Goal: Task Accomplishment & Management: Use online tool/utility

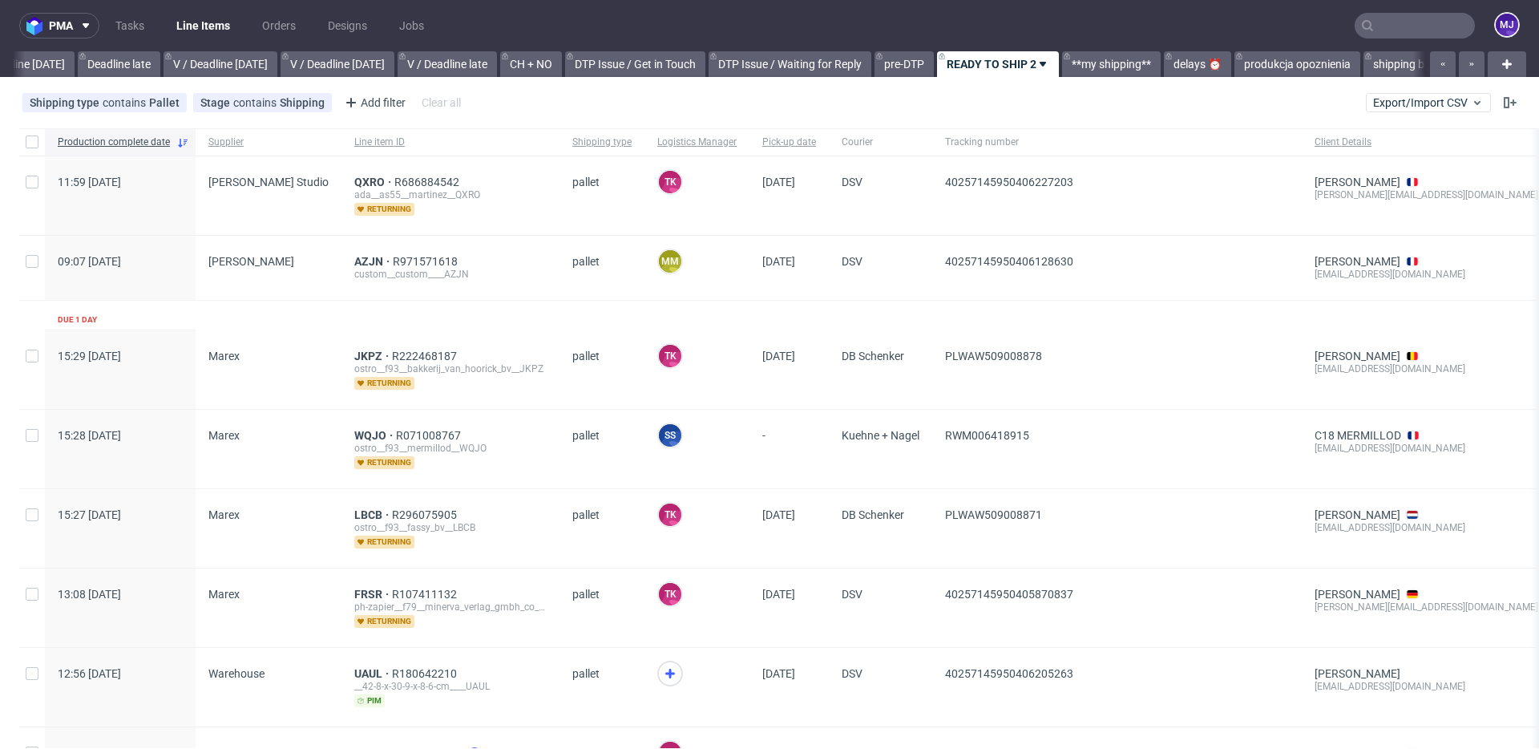
scroll to position [0, 2151]
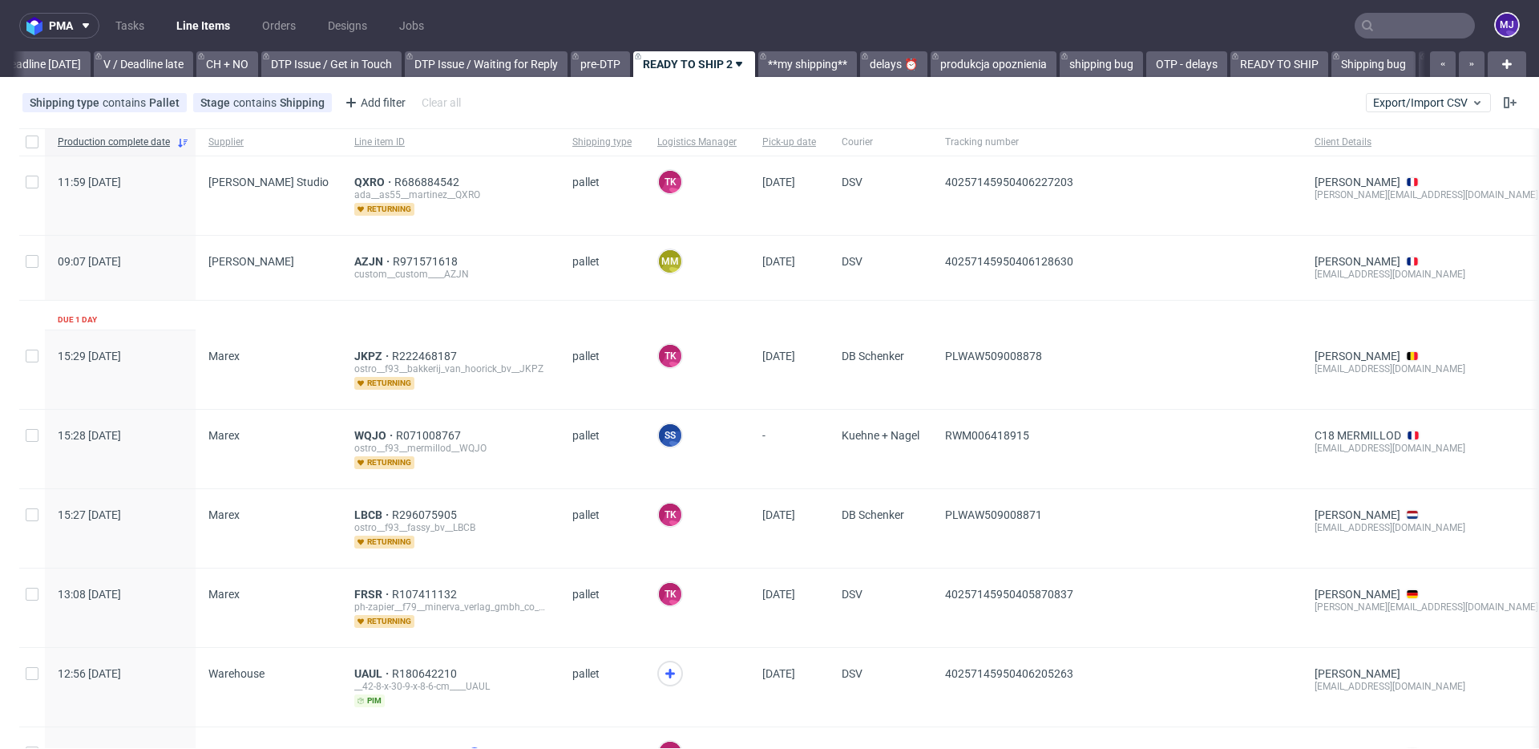
click at [1372, 21] on input "text" at bounding box center [1415, 26] width 120 height 26
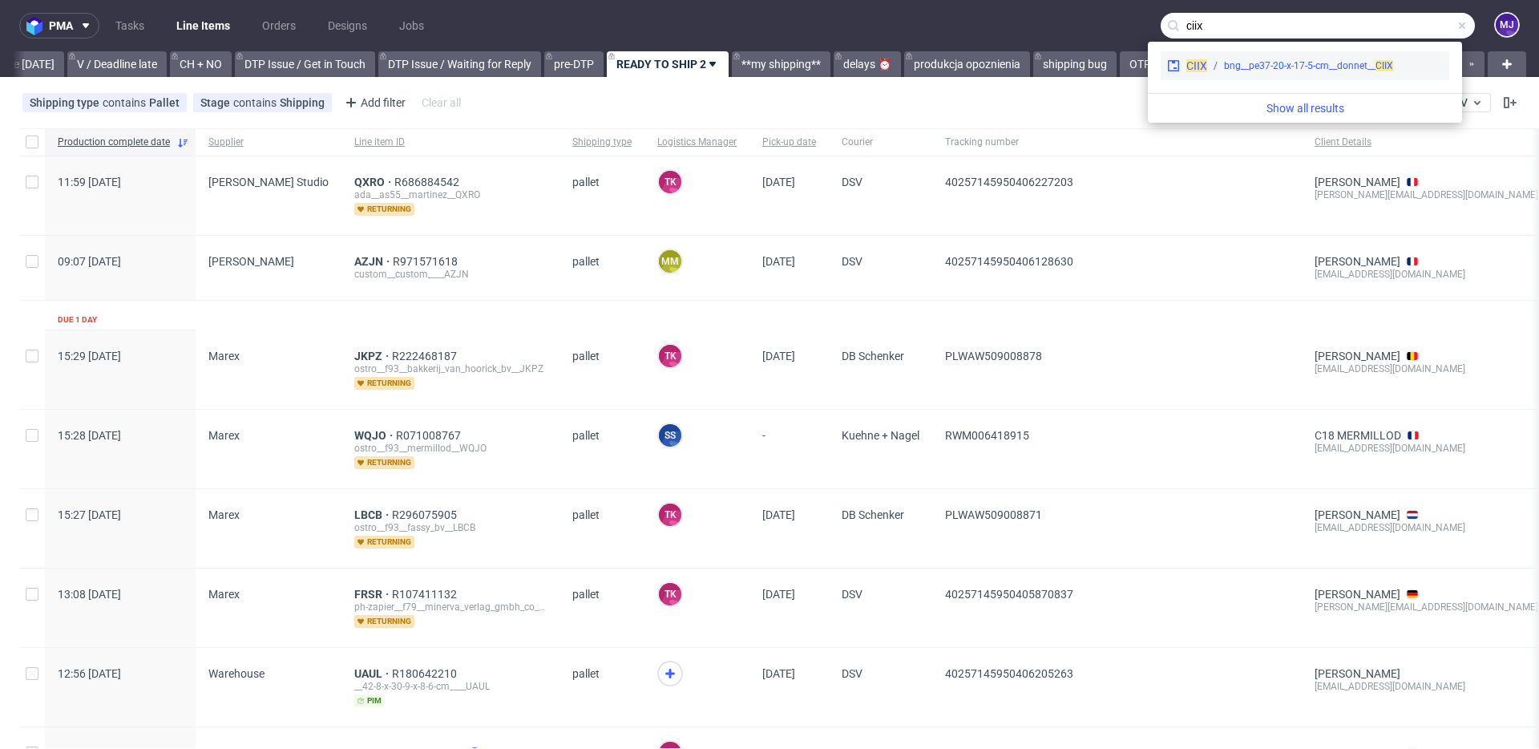
type input "ciix"
click at [1306, 63] on div "bng__pe37-20-x-17-5-cm__donnet__ CIIX" at bounding box center [1308, 66] width 169 height 14
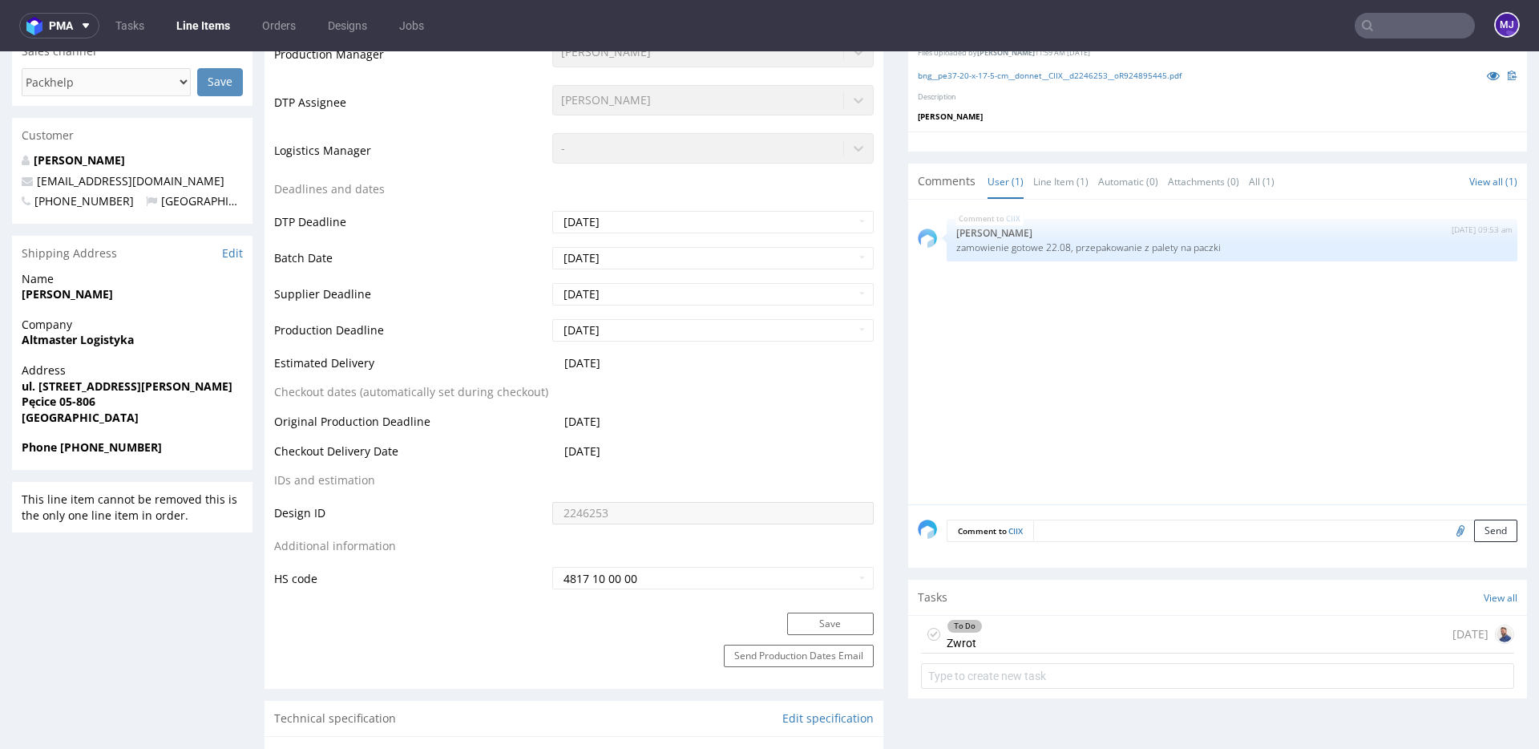
scroll to position [672, 0]
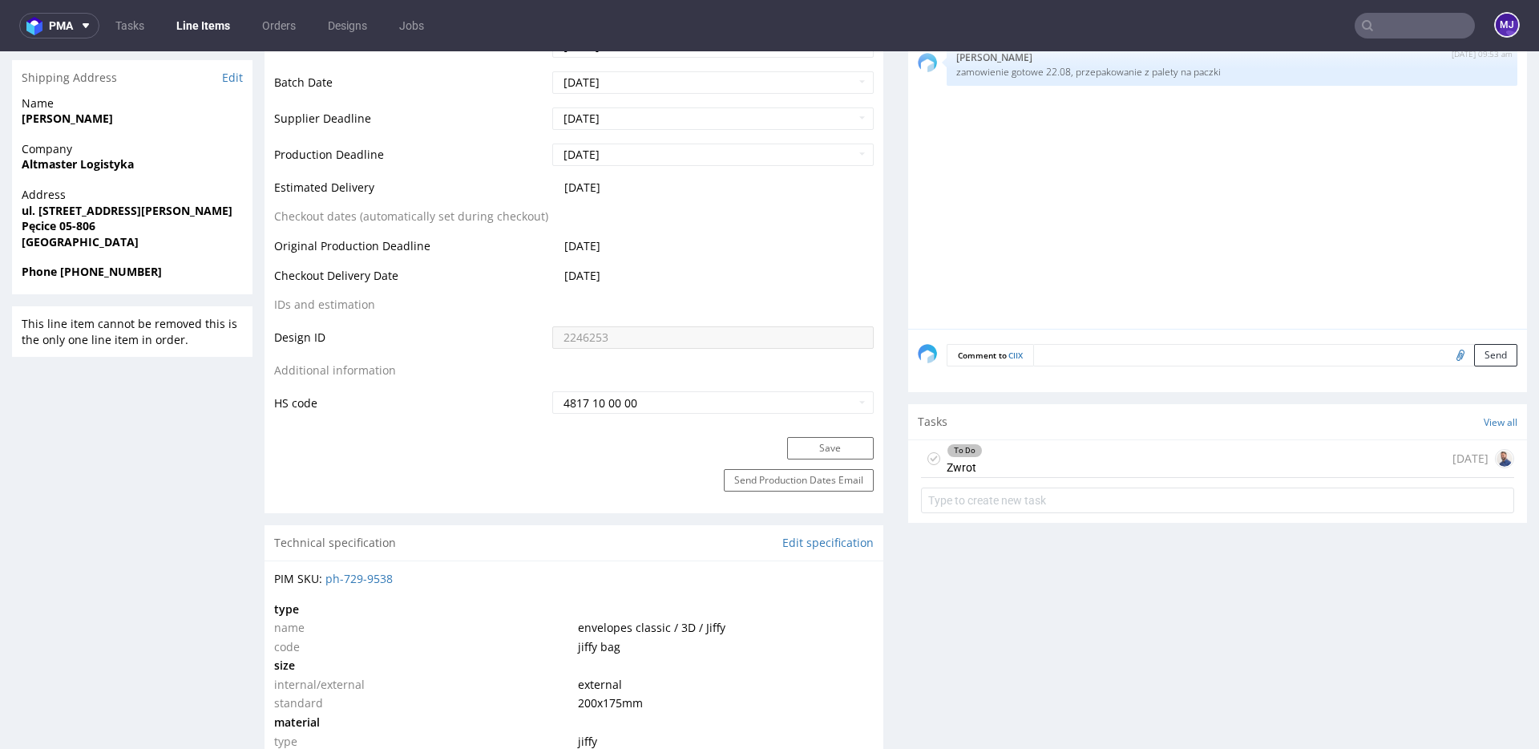
click at [1092, 457] on div "To Do Zwrot 7 days ago" at bounding box center [1217, 459] width 593 height 38
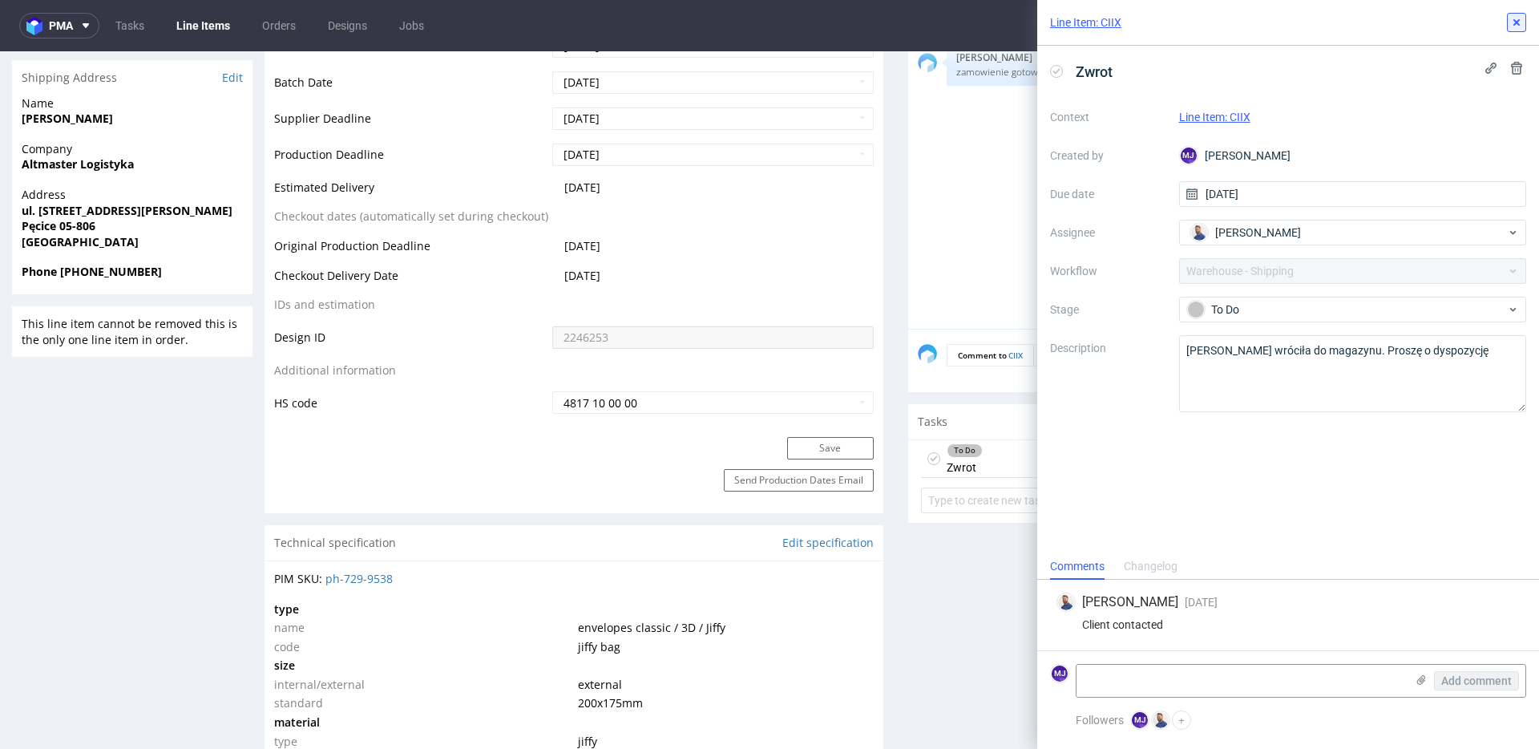
click at [1512, 28] on icon at bounding box center [1516, 22] width 13 height 13
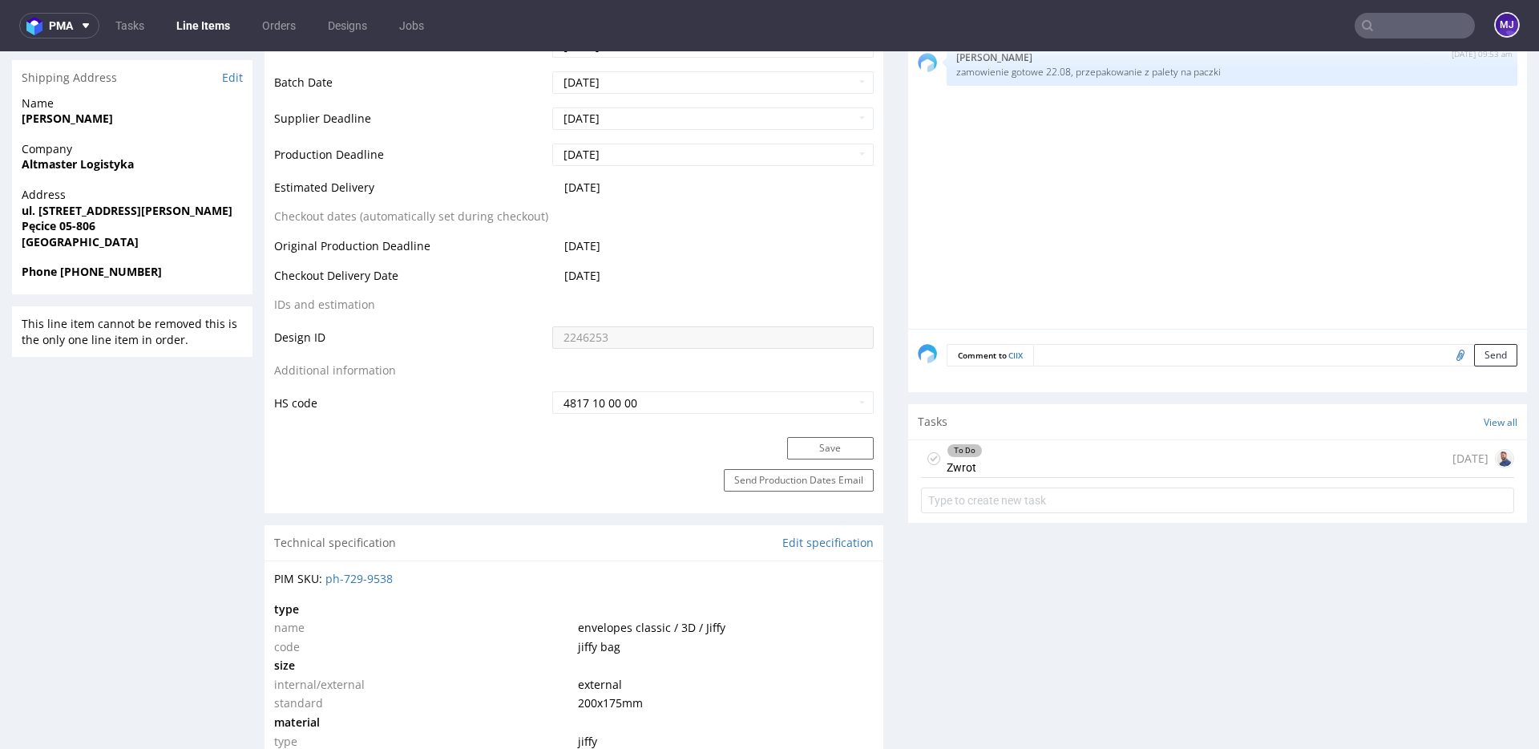
scroll to position [550, 0]
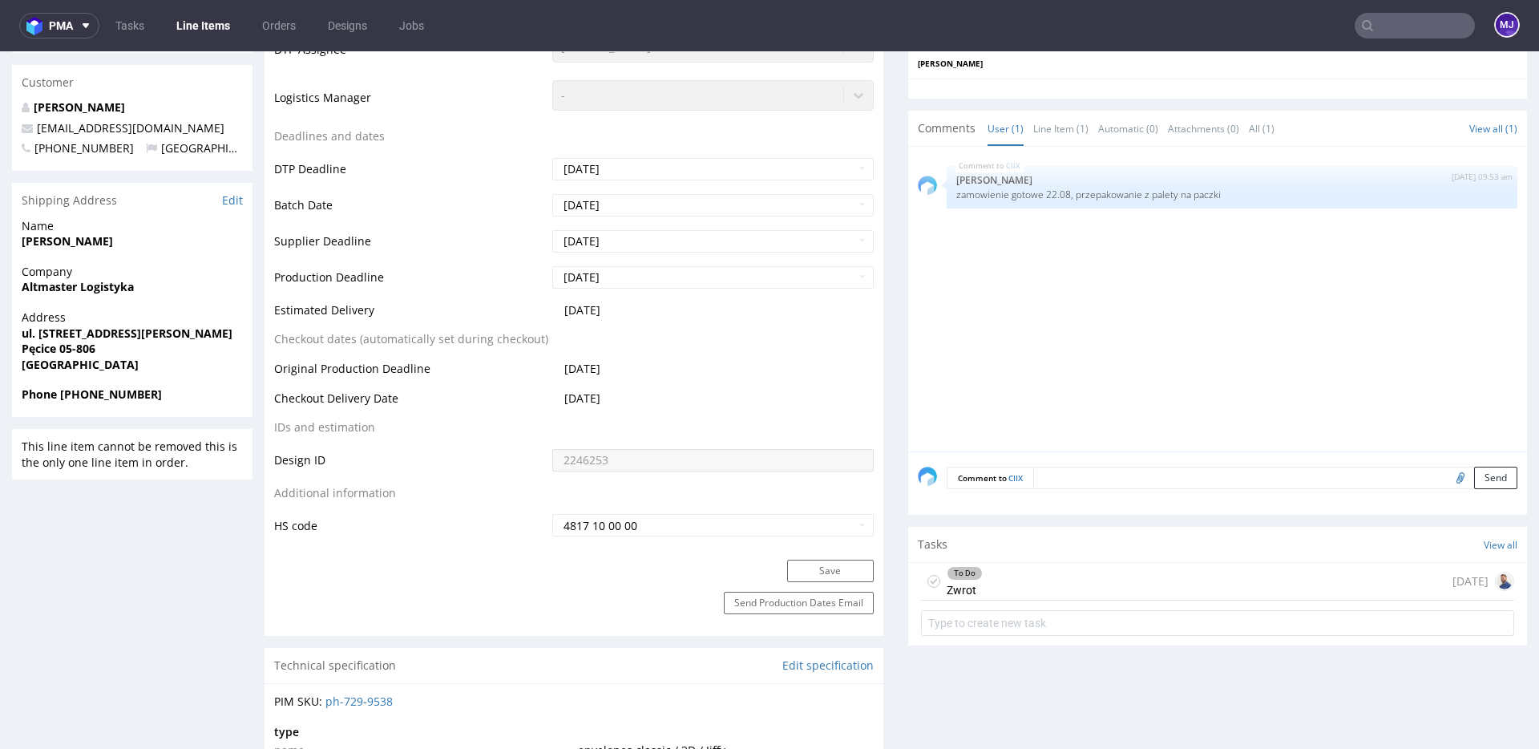
click at [989, 258] on div "CIIX 26th Aug 25 | 09:53 am Ewa Prus zamowienie gotowe 22.08, przepakowanie z p…" at bounding box center [1222, 303] width 609 height 295
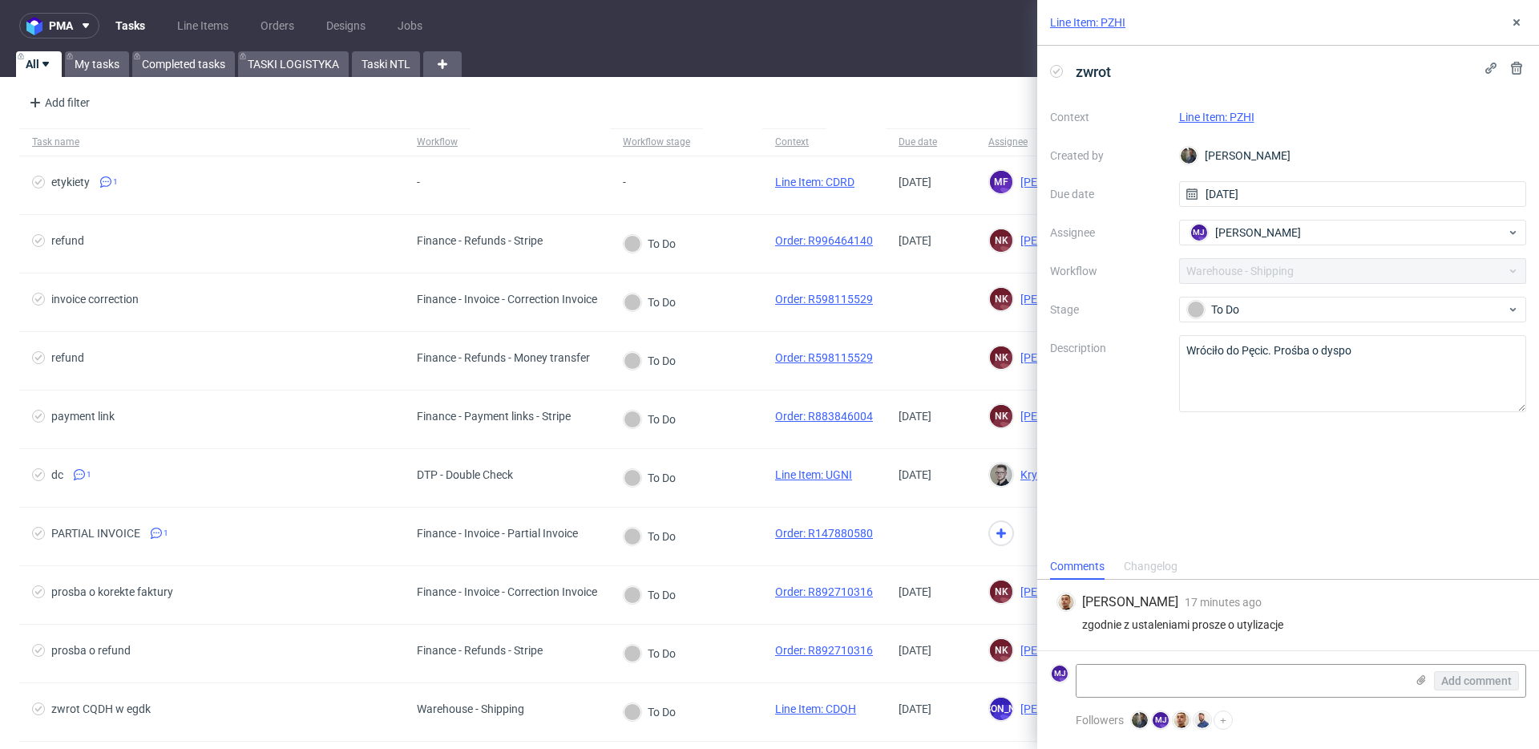
click at [1161, 444] on div "zwrot Context Line Item: PZHI Created by Maciej Sobola Due date 16/07/2025 Assi…" at bounding box center [1288, 299] width 502 height 507
click at [1238, 232] on span "[PERSON_NAME]" at bounding box center [1258, 232] width 86 height 16
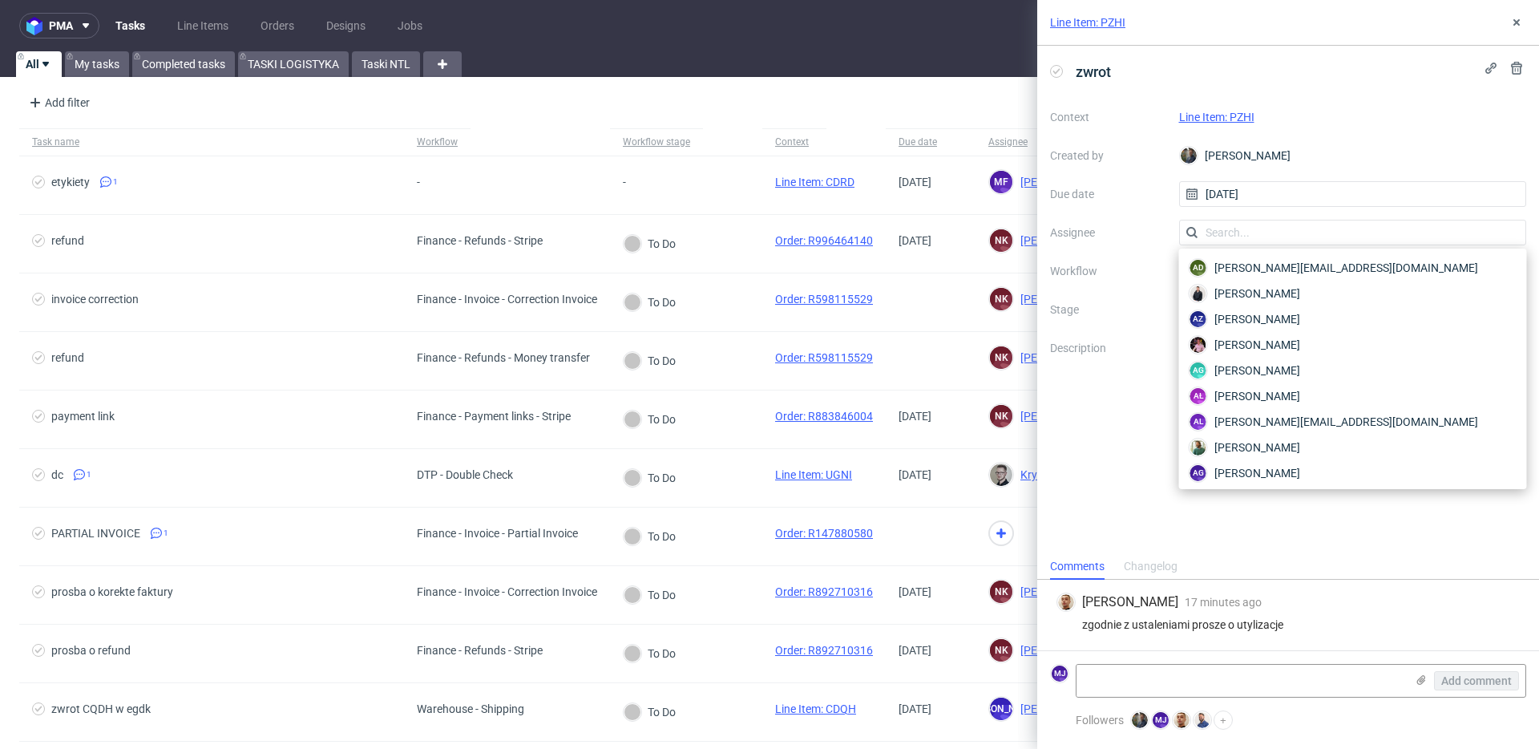
scroll to position [2079, 0]
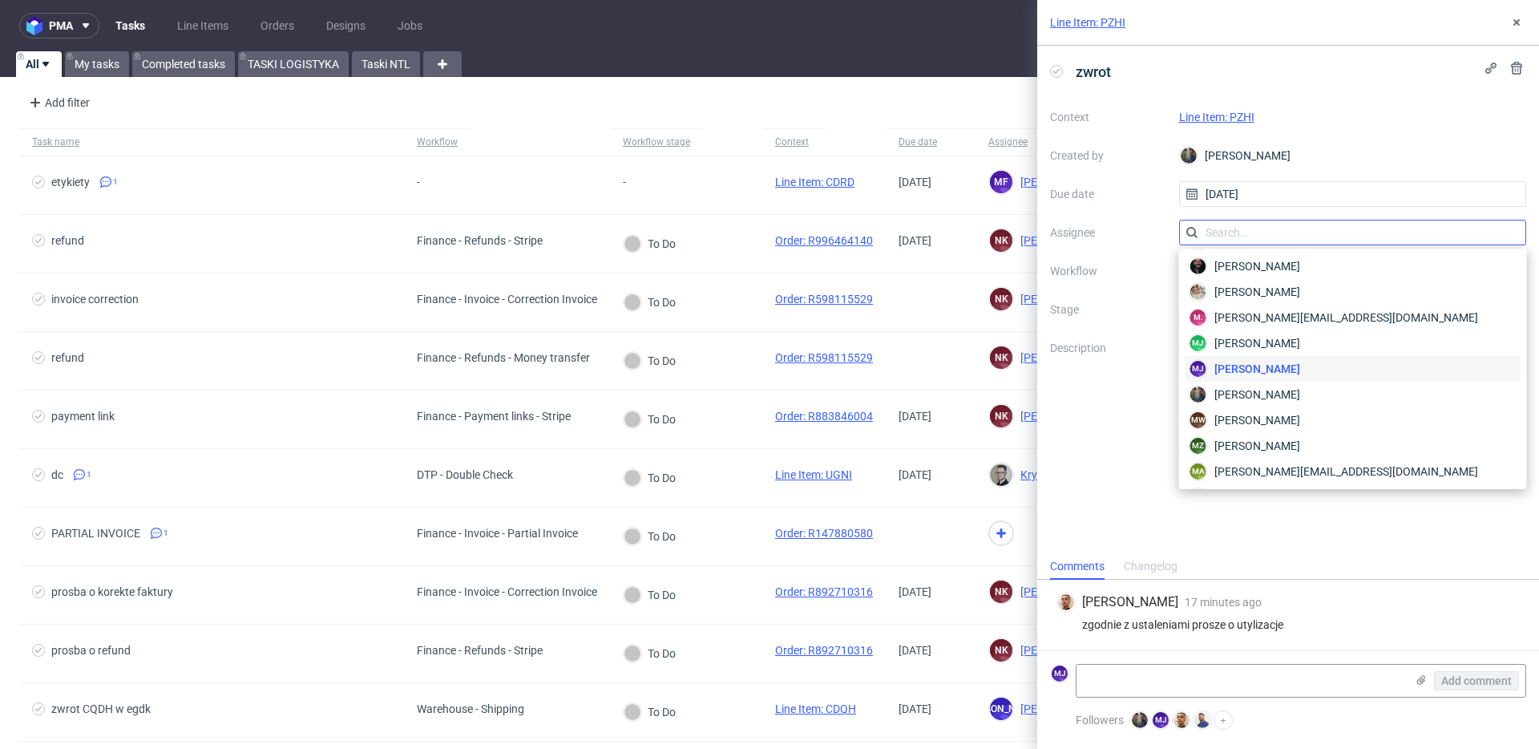
click at [1238, 232] on input "text" at bounding box center [1353, 233] width 348 height 26
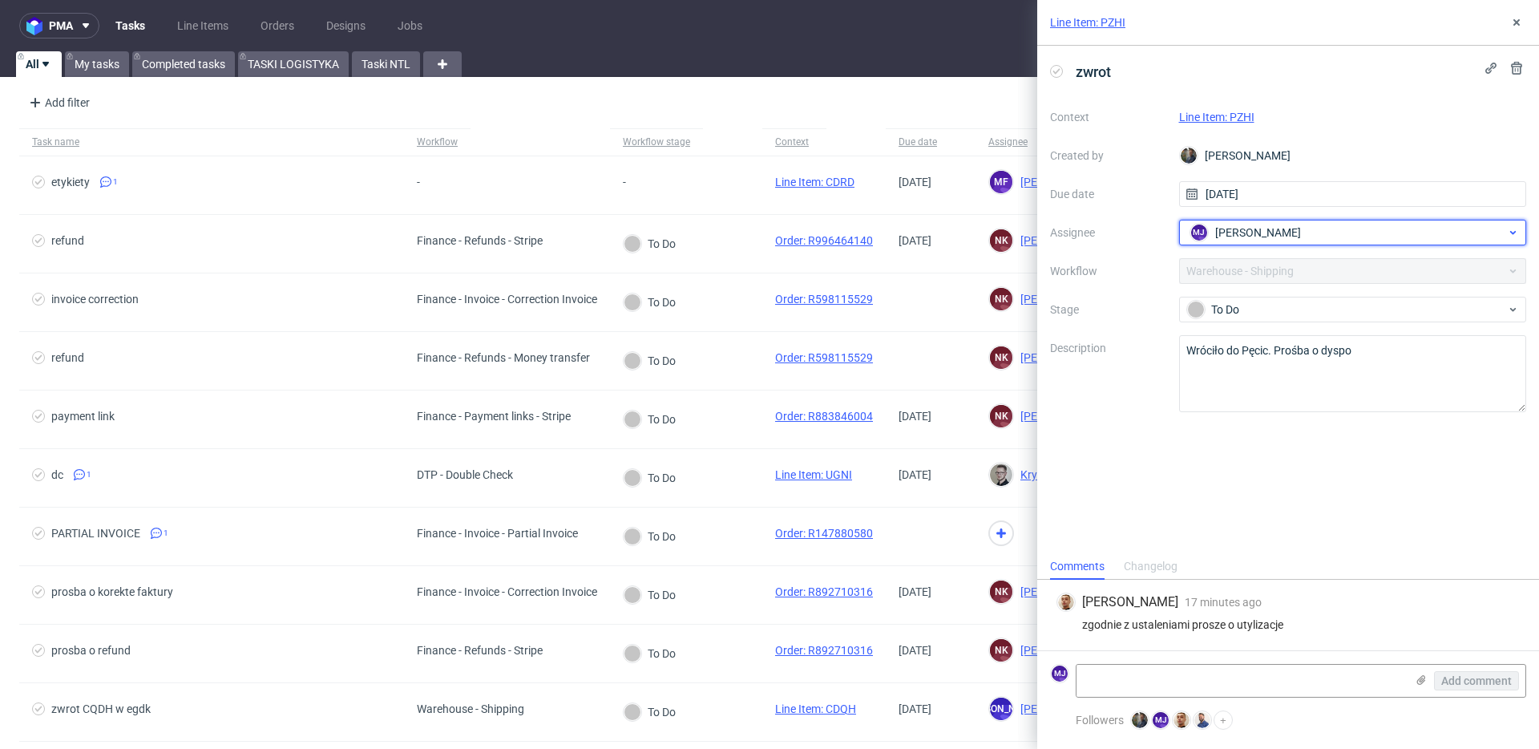
click at [1249, 232] on span "Maciej Jankowski" at bounding box center [1258, 232] width 86 height 16
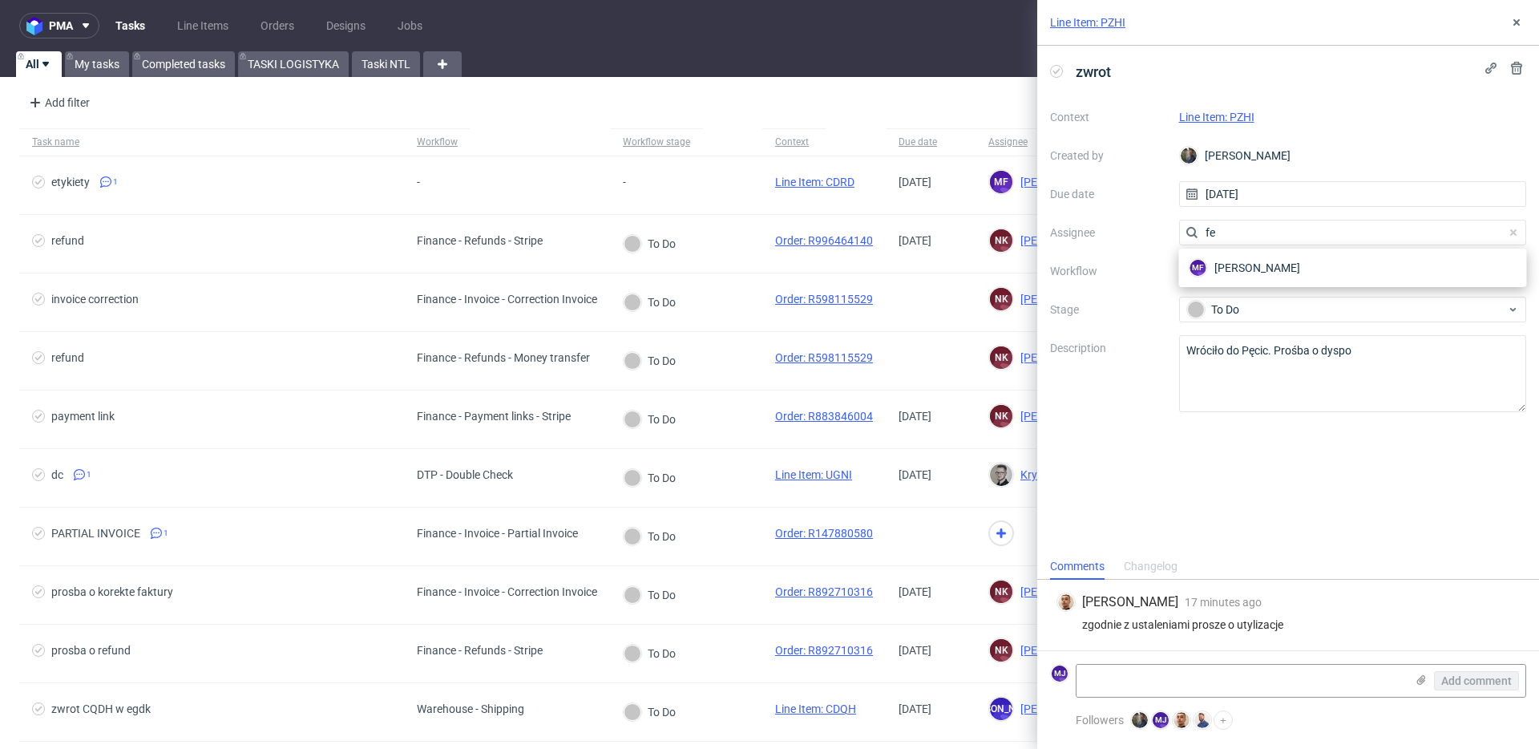
scroll to position [0, 0]
type input "fed"
click at [1259, 267] on span "Michał Fedorowicz" at bounding box center [1257, 268] width 86 height 16
click at [1129, 537] on div "zwrot Context Line Item: PZHI Created by Maciej Sobola Due date 16/07/2025 Assi…" at bounding box center [1288, 299] width 502 height 507
click at [1517, 19] on icon at bounding box center [1516, 22] width 13 height 13
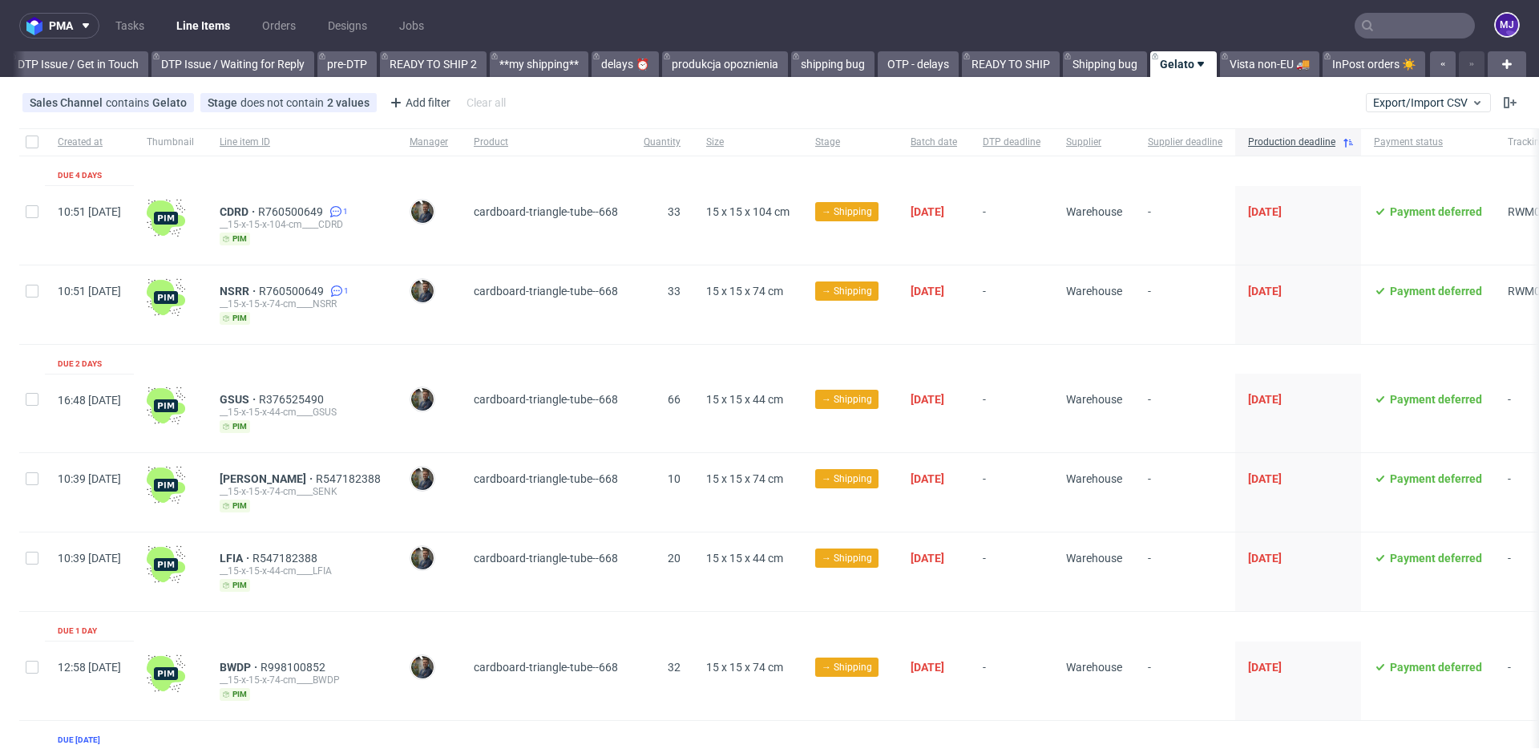
scroll to position [0, 2429]
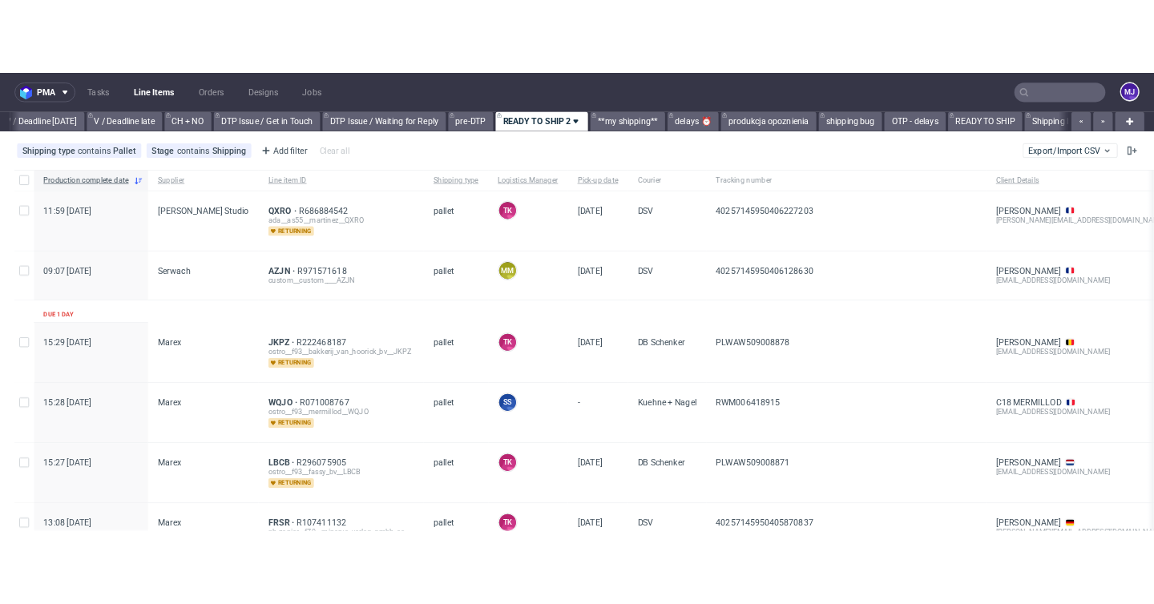
scroll to position [0, 2159]
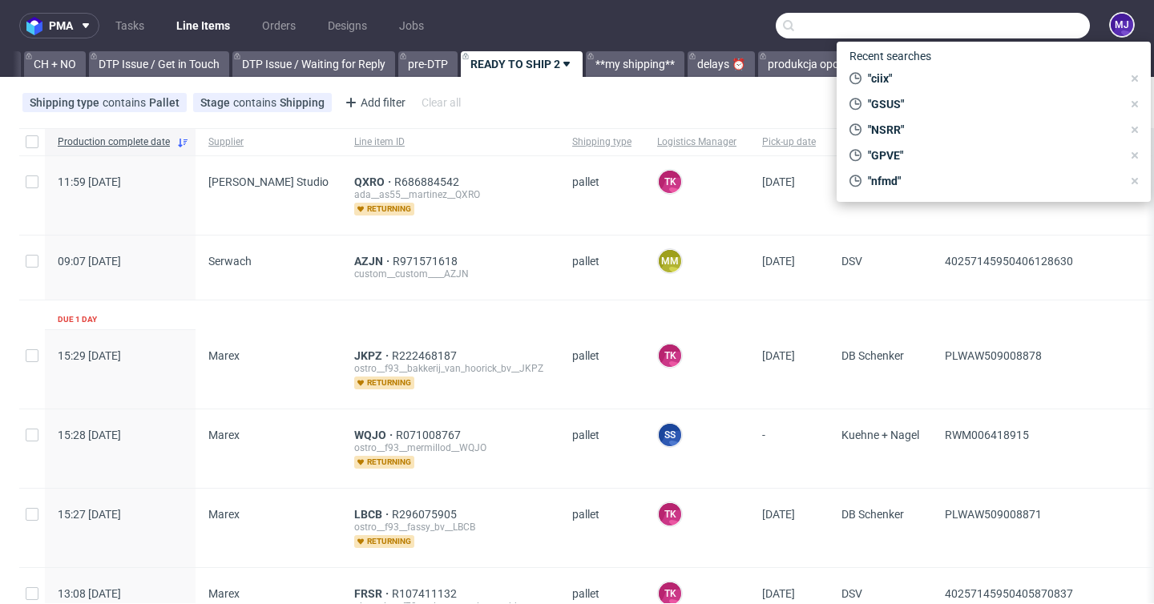
click at [1034, 30] on input "text" at bounding box center [933, 26] width 314 height 26
paste input "GSUS"
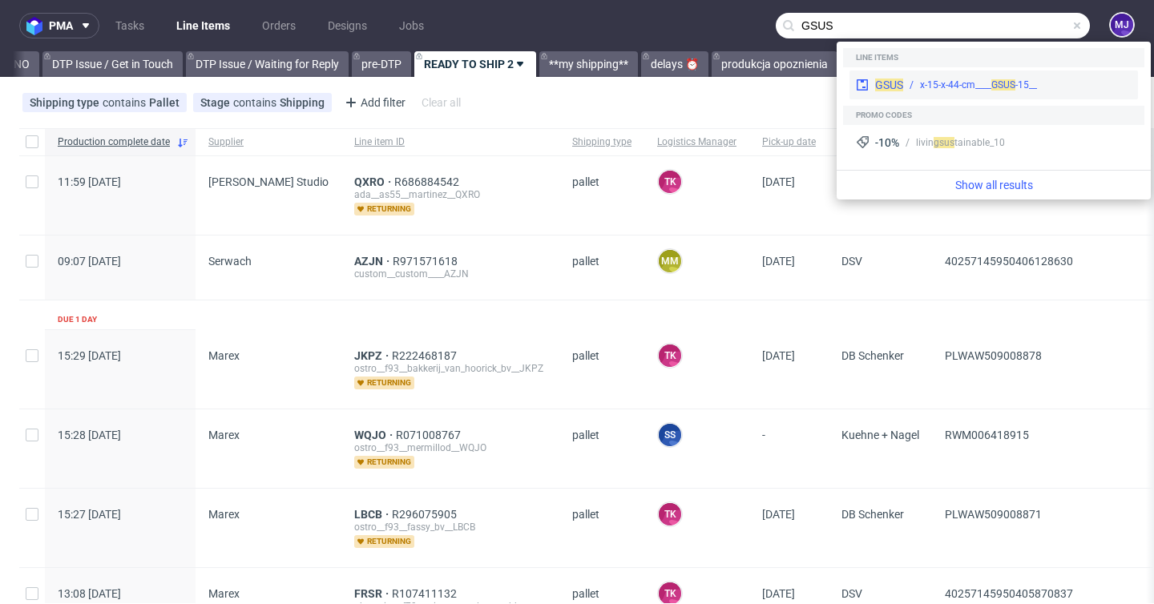
type input "GSUS"
click at [903, 84] on div "__15-x-15-x-44-cm____ GSUS" at bounding box center [1017, 85] width 228 height 14
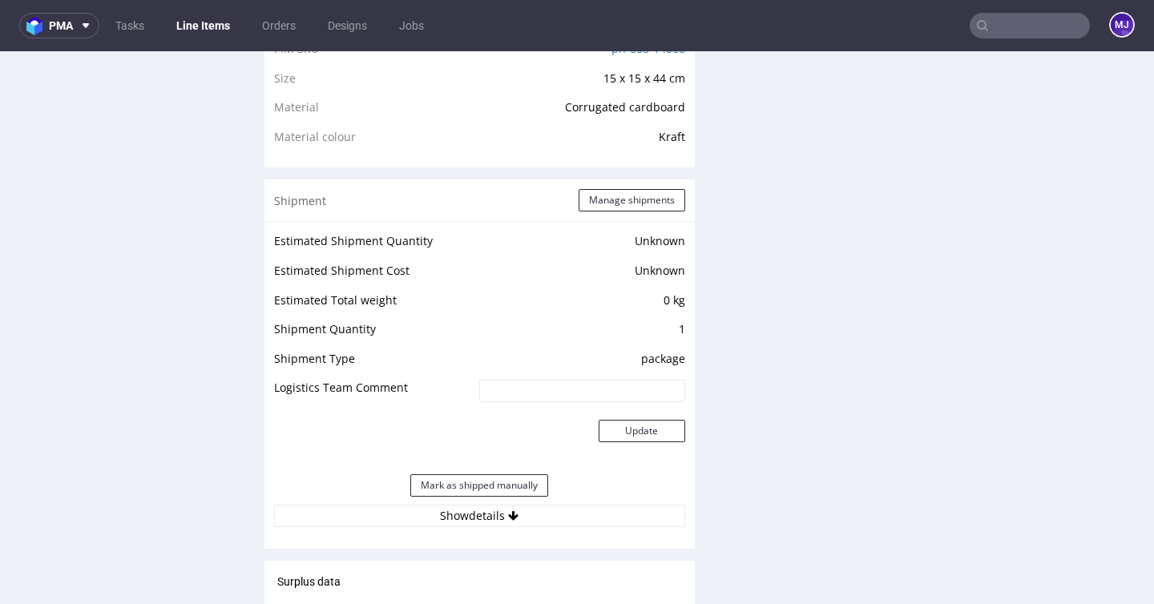
scroll to position [1105, 0]
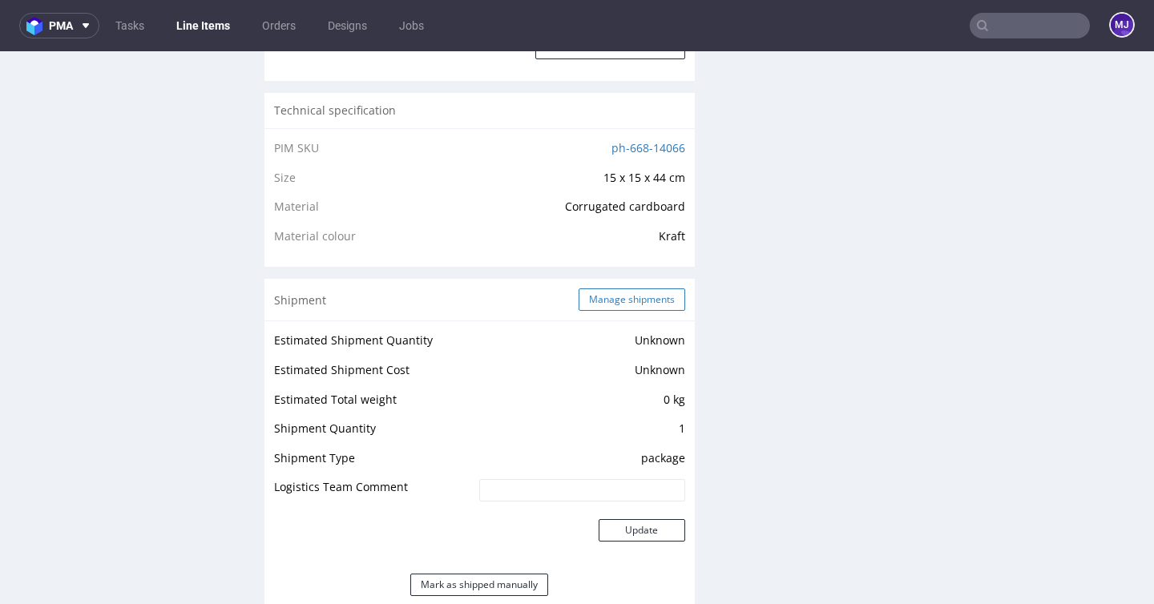
click at [623, 298] on button "Manage shipments" at bounding box center [632, 300] width 107 height 22
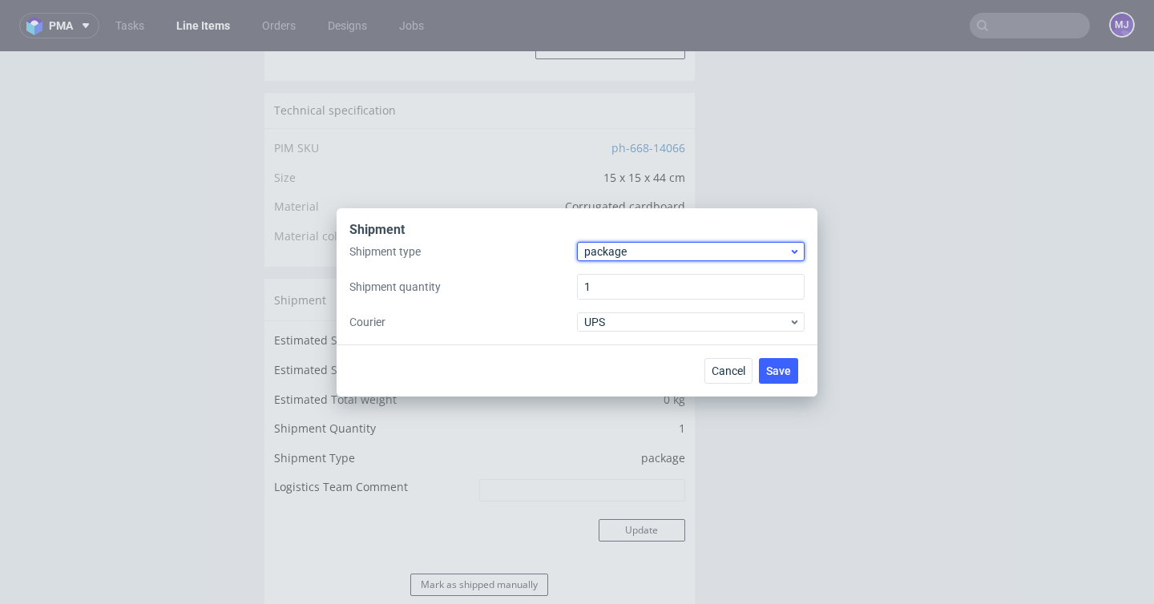
click at [640, 248] on span "package" at bounding box center [686, 252] width 204 height 16
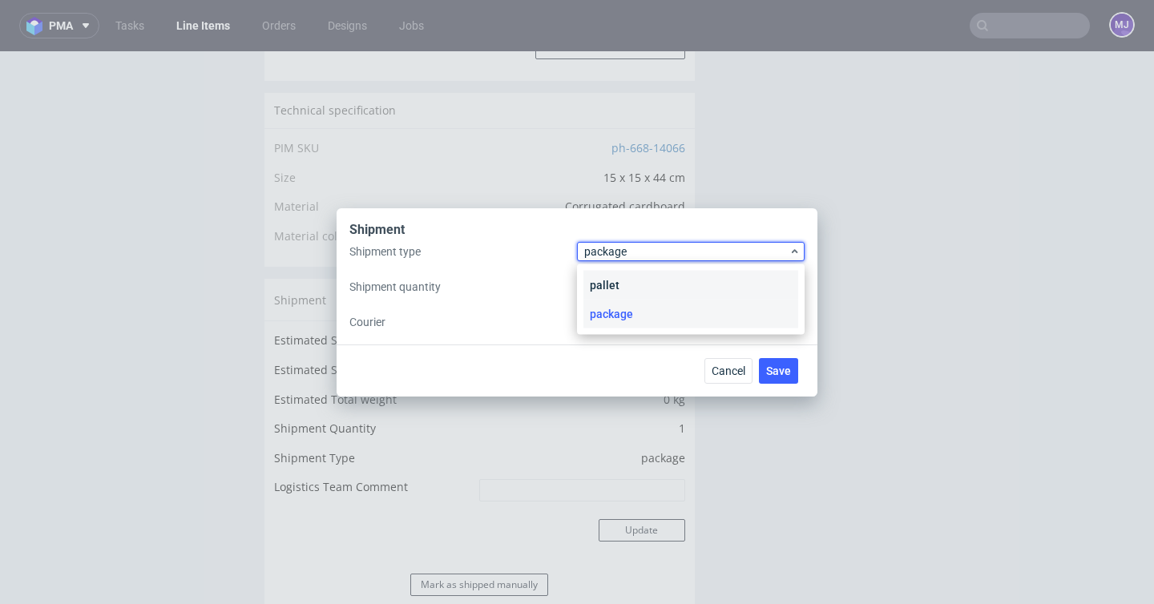
click at [636, 285] on div "pallet" at bounding box center [691, 285] width 215 height 29
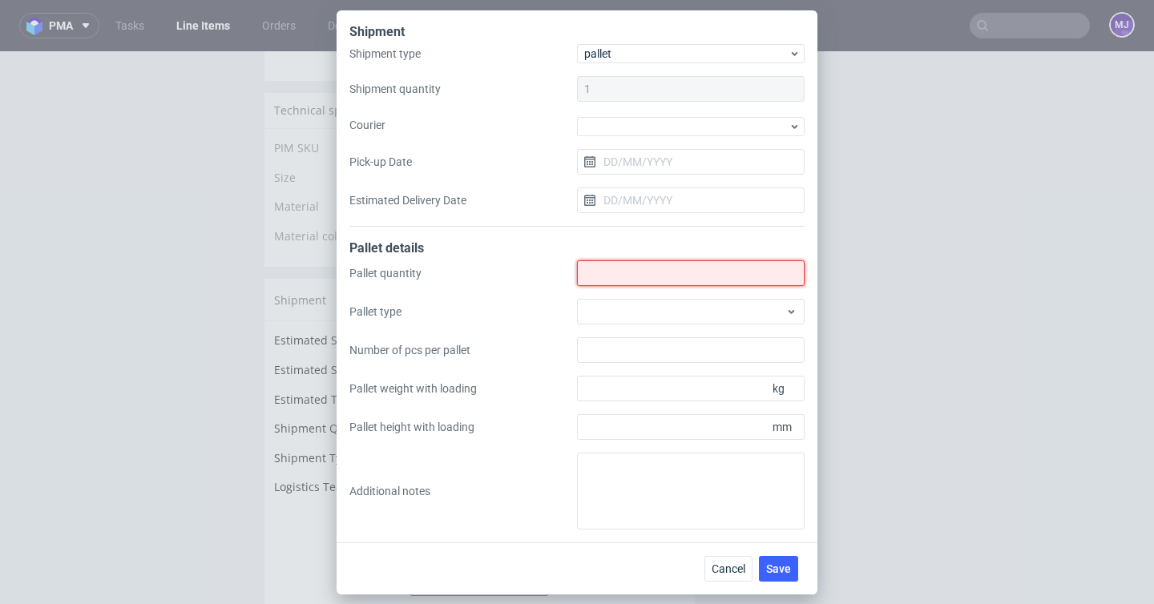
click at [620, 275] on input "Shipment type" at bounding box center [691, 273] width 228 height 26
type input "2"
click at [535, 118] on label "Courier" at bounding box center [463, 125] width 228 height 16
click at [577, 260] on input "2" at bounding box center [691, 273] width 228 height 26
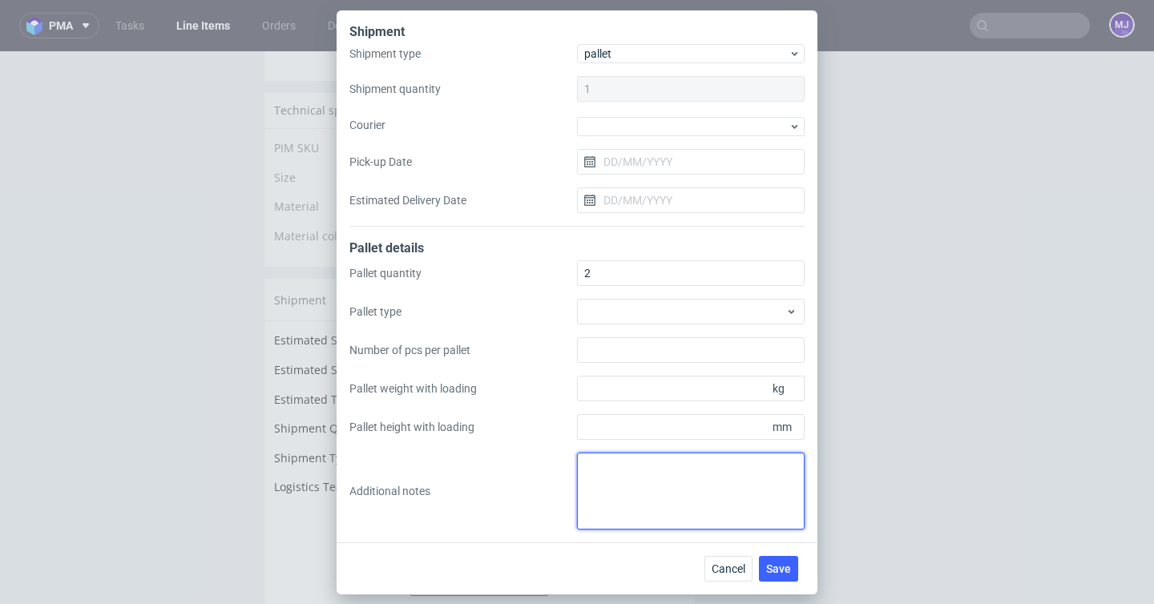
click at [647, 479] on textarea at bounding box center [691, 491] width 228 height 77
paste textarea "1 paleta 120x80x190 waga 200 kg ORAZ 1 paleta 120x80x140 waga 120 kg"
type textarea "1 paleta 120x80x190 waga 200 kg ORAZ 1 paleta 120x80x140 waga 120 kg"
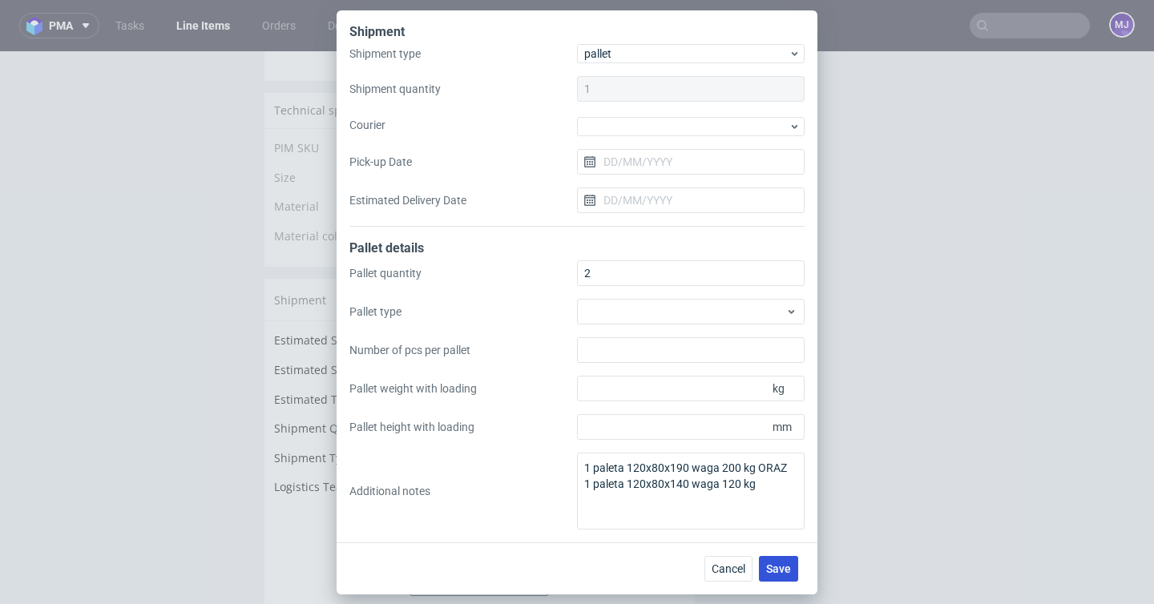
click at [778, 573] on span "Save" at bounding box center [778, 568] width 25 height 11
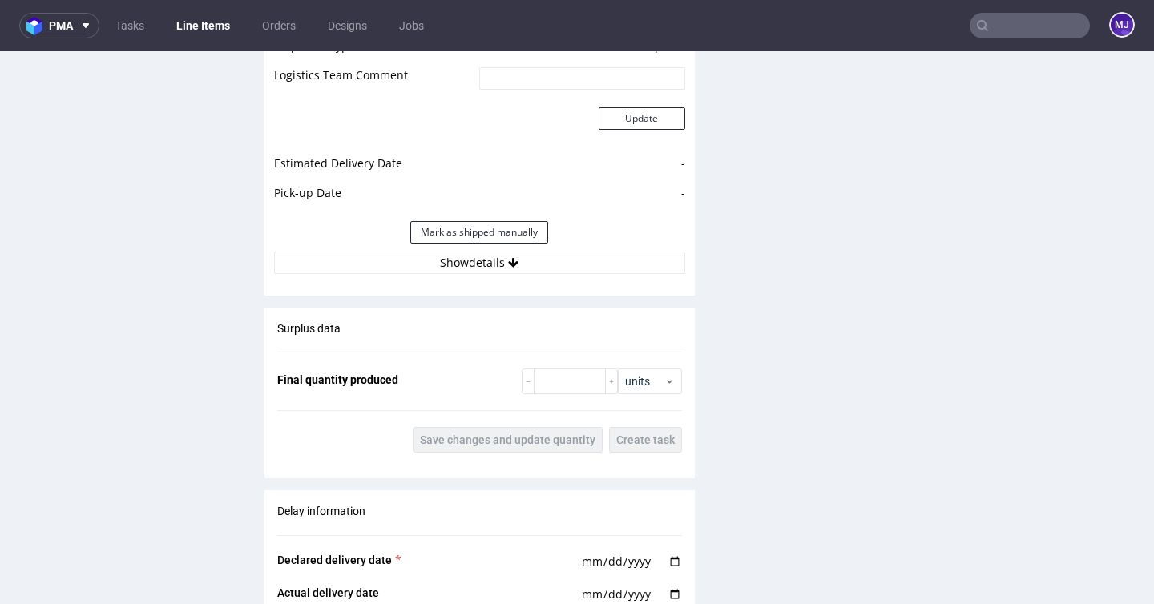
scroll to position [1571, 0]
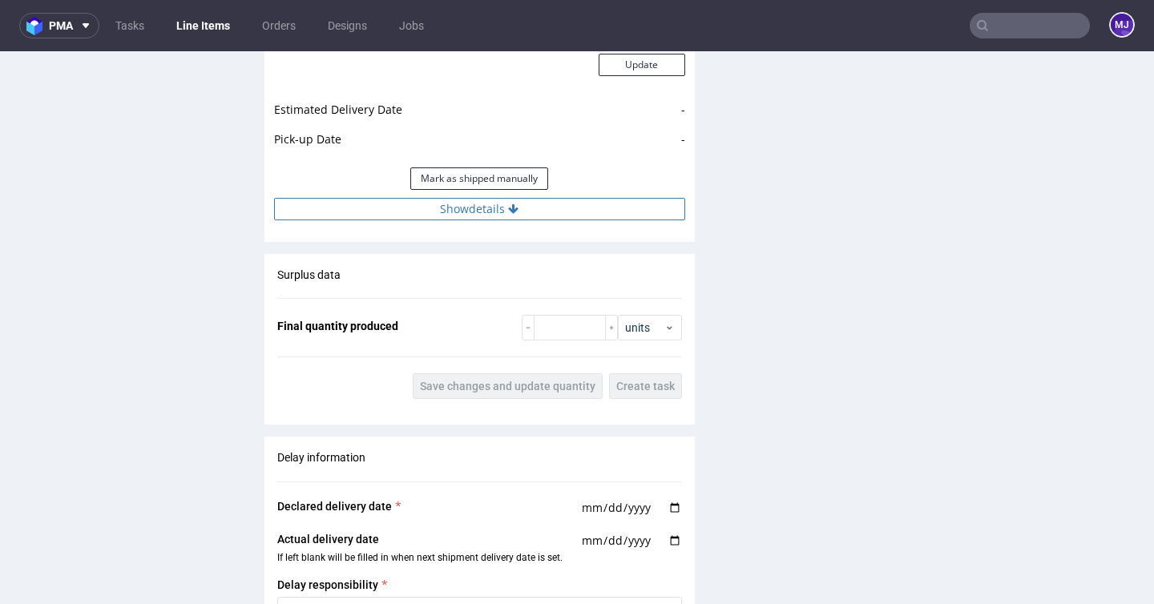
click at [469, 208] on button "Show details" at bounding box center [479, 209] width 411 height 22
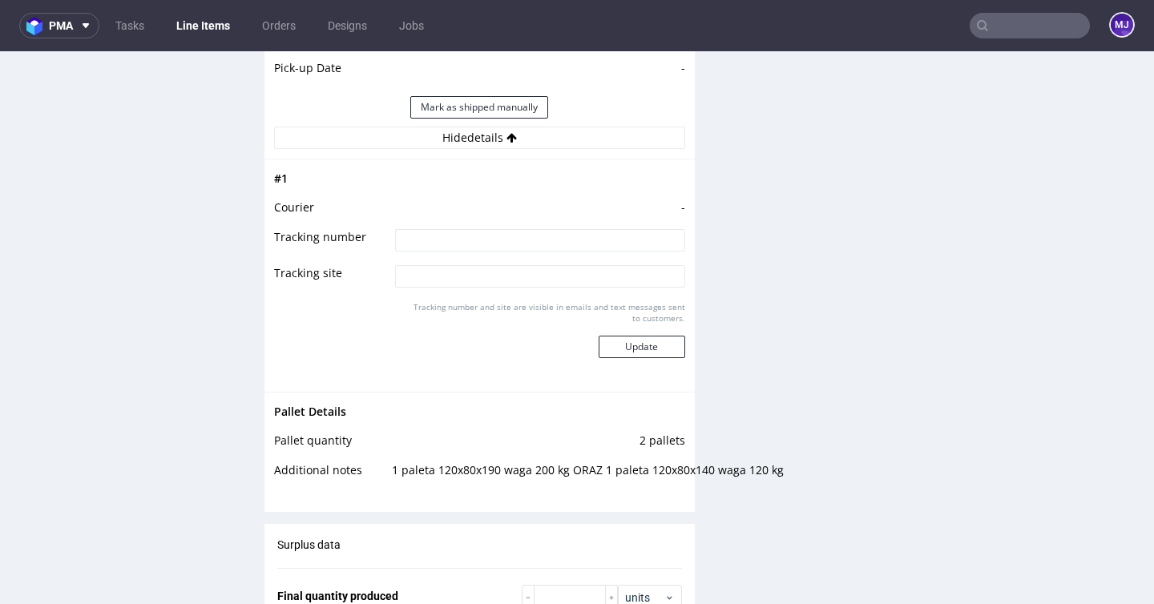
scroll to position [1727, 0]
